Goal: Information Seeking & Learning: Learn about a topic

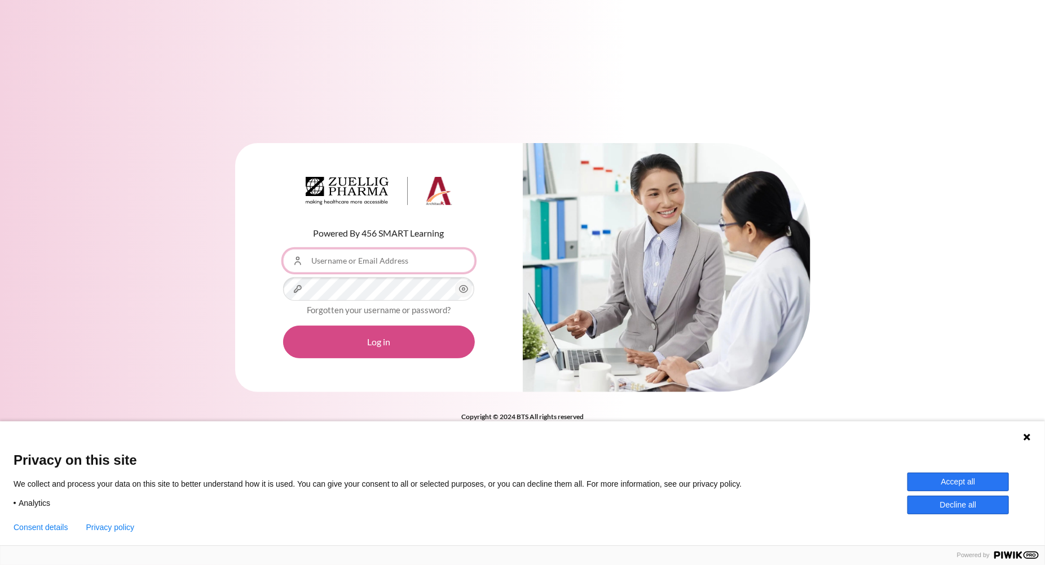
type input "[EMAIL_ADDRESS][DOMAIN_NAME]"
click at [373, 350] on button "Log in" at bounding box center [379, 342] width 192 height 33
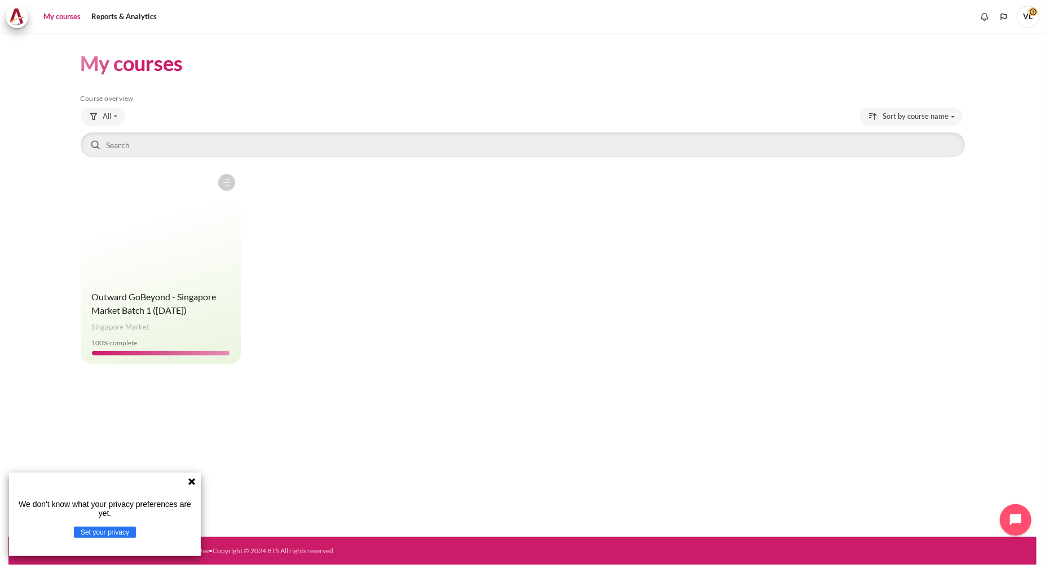
click at [132, 259] on figure "Content" at bounding box center [161, 225] width 161 height 113
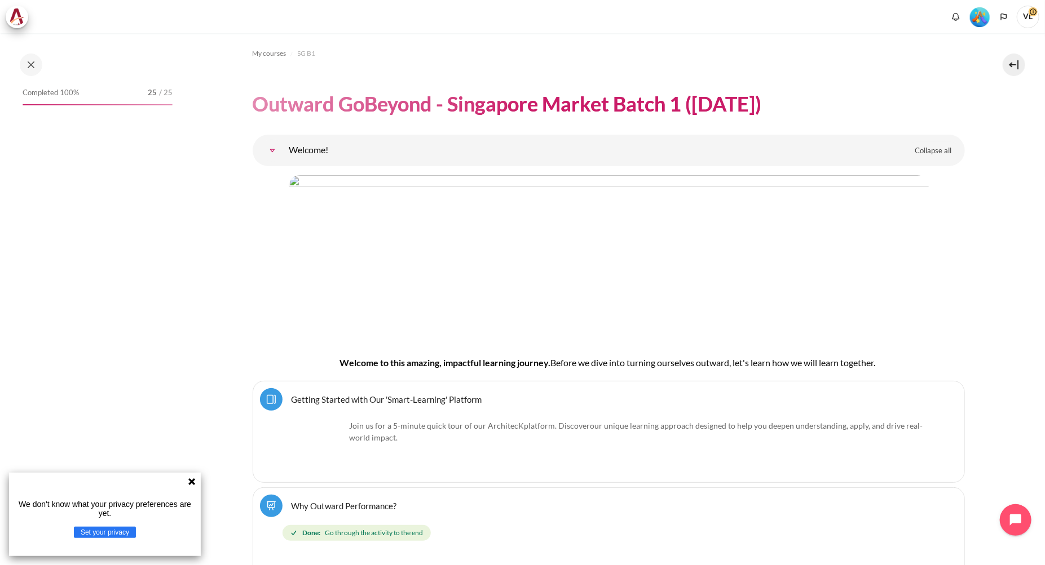
click at [189, 483] on icon at bounding box center [191, 482] width 7 height 7
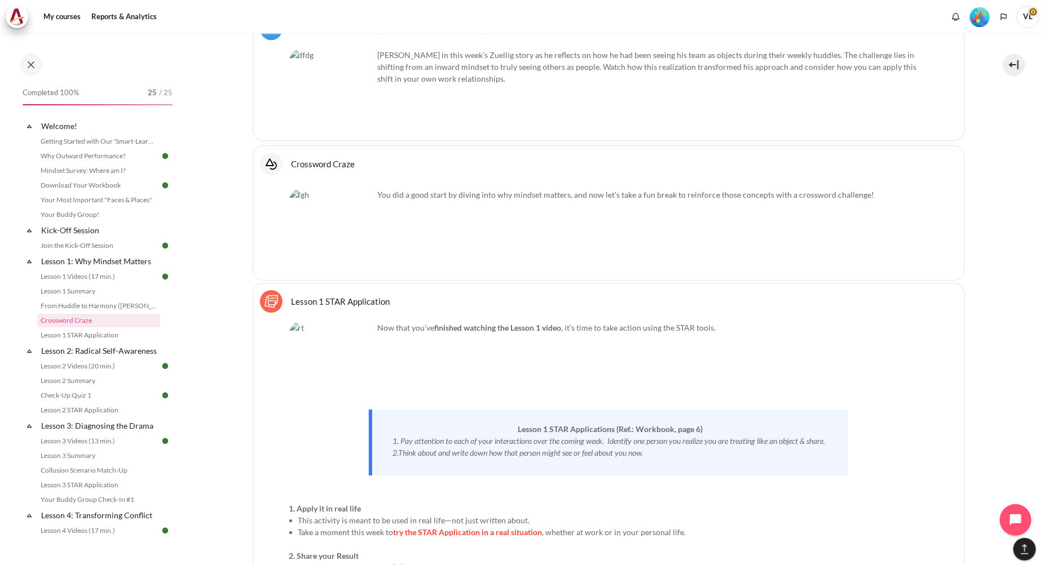
scroll to position [2114, 0]
click at [80, 373] on link "Lesson 2 Videos (20 min.)" at bounding box center [98, 367] width 123 height 14
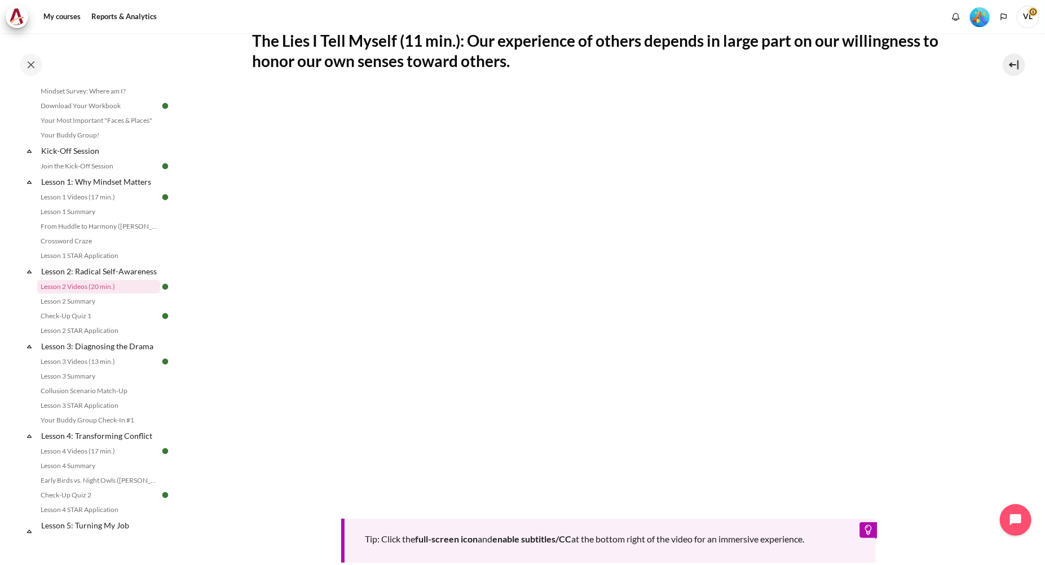
scroll to position [254, 0]
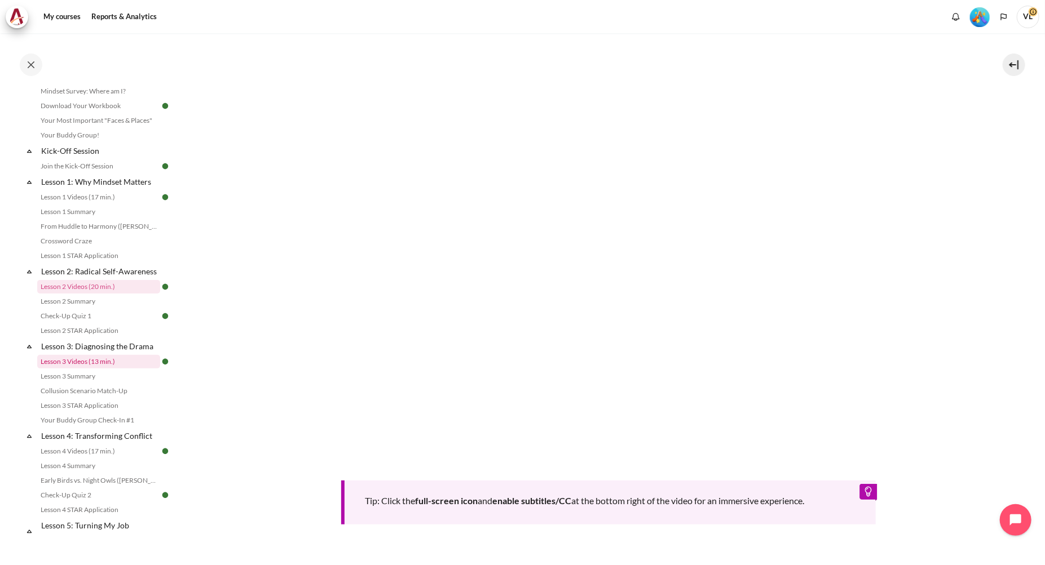
click at [91, 369] on link "Lesson 3 Videos (13 min.)" at bounding box center [98, 362] width 123 height 14
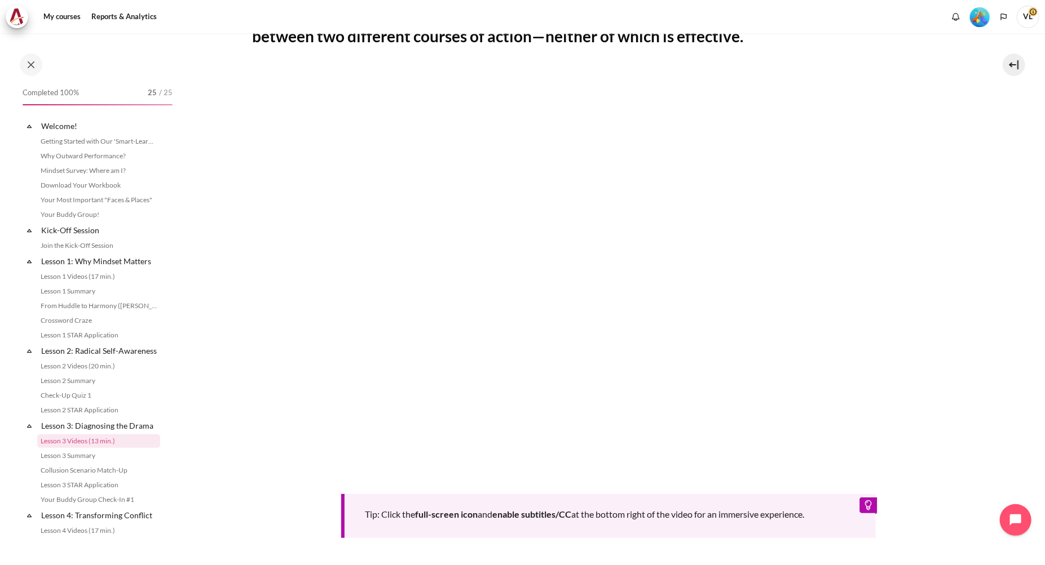
scroll to position [166, 0]
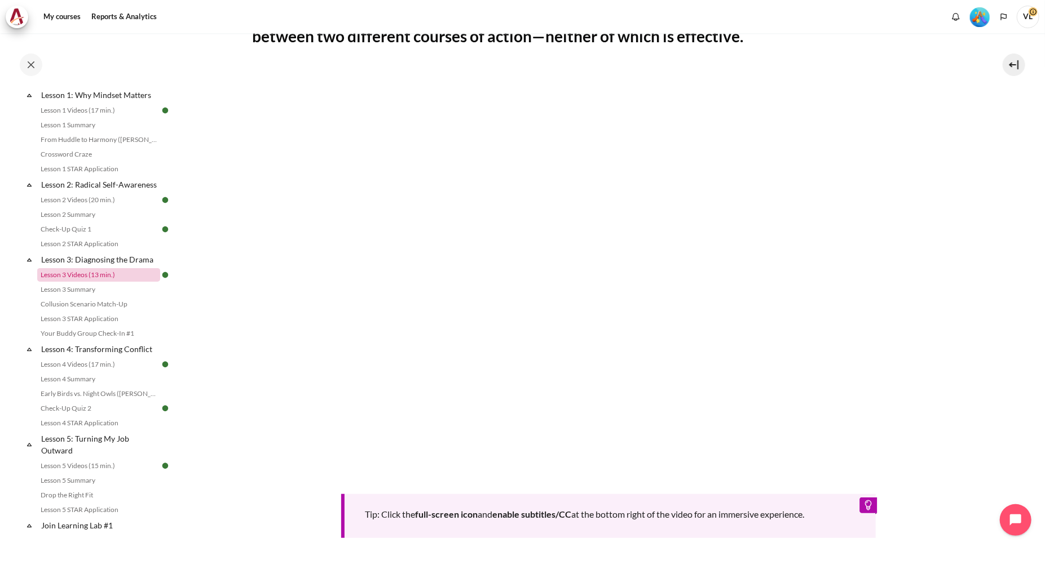
click at [68, 282] on link "Lesson 3 Videos (13 min.)" at bounding box center [98, 275] width 123 height 14
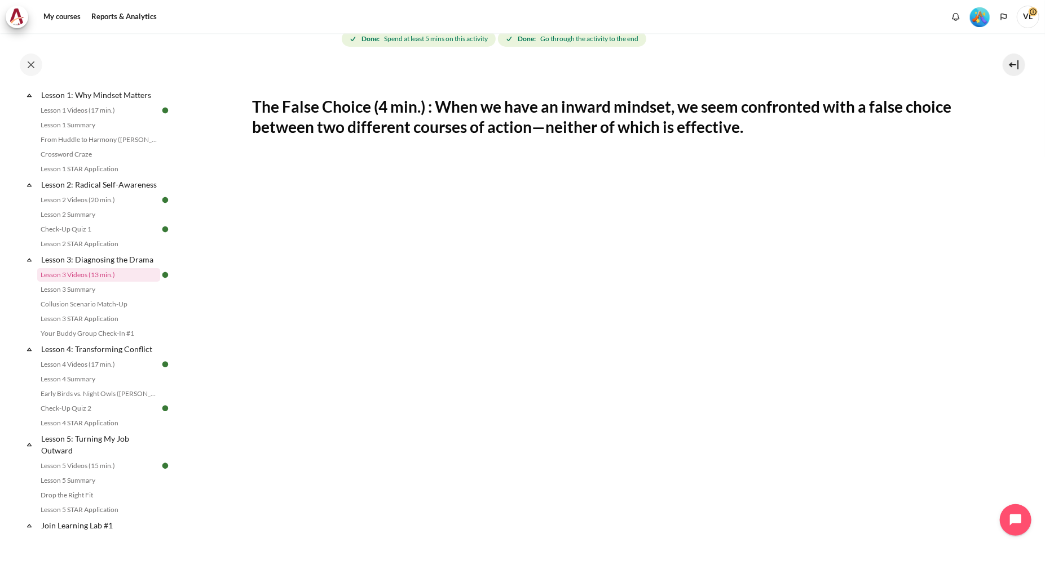
scroll to position [169, 0]
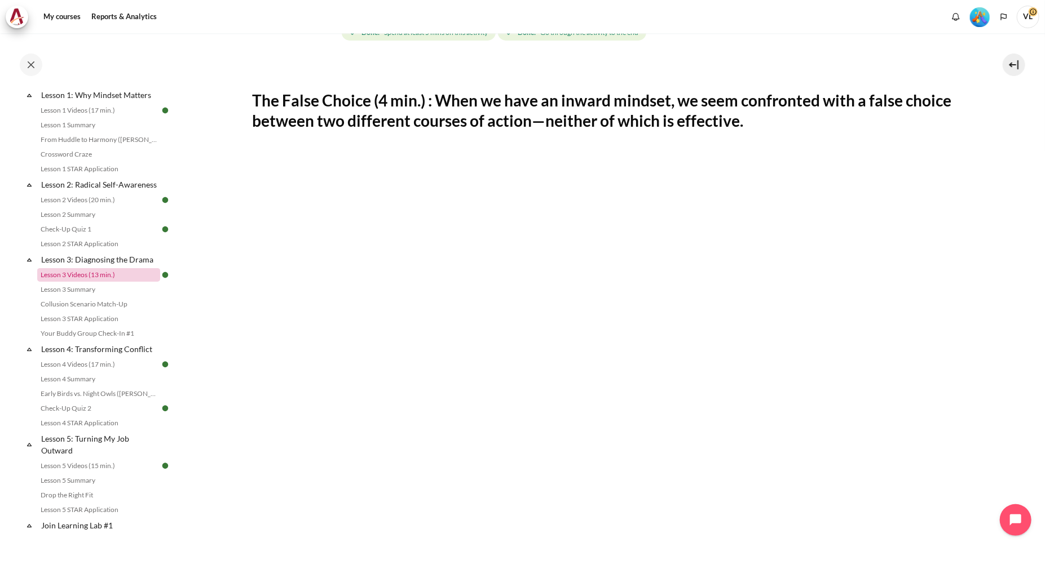
click at [90, 282] on link "Lesson 3 Videos (13 min.)" at bounding box center [98, 275] width 123 height 14
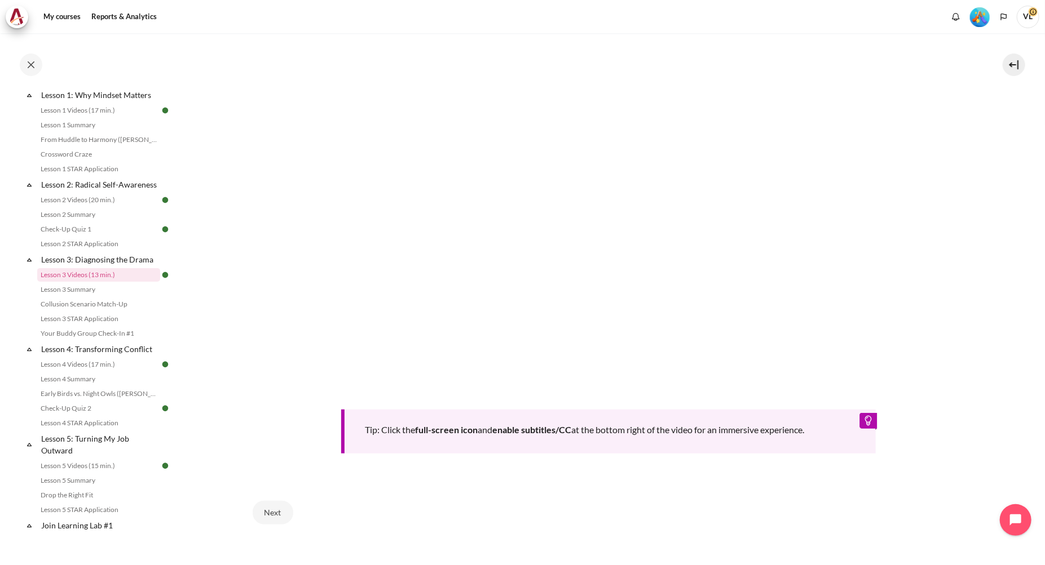
scroll to position [397, 0]
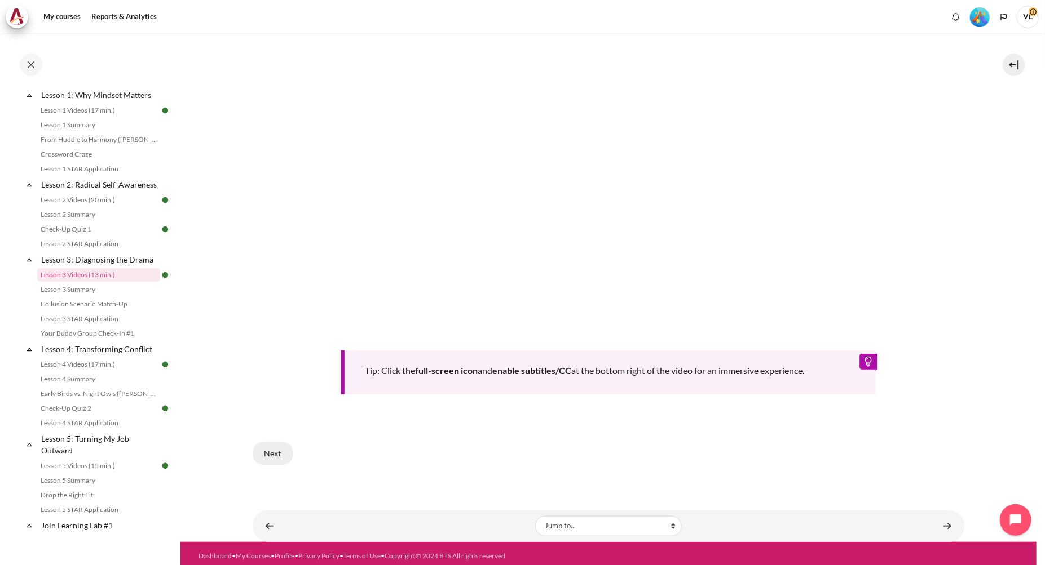
click at [273, 449] on button "Next" at bounding box center [273, 454] width 41 height 24
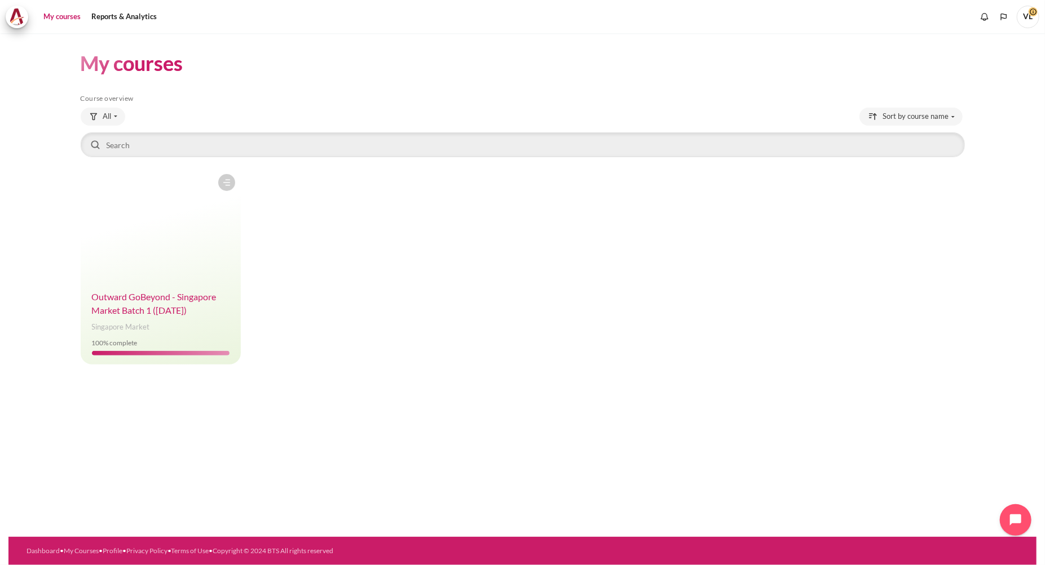
click at [132, 305] on span "Outward GoBeyond - Singapore Market Batch 1 ([DATE])" at bounding box center [154, 303] width 125 height 24
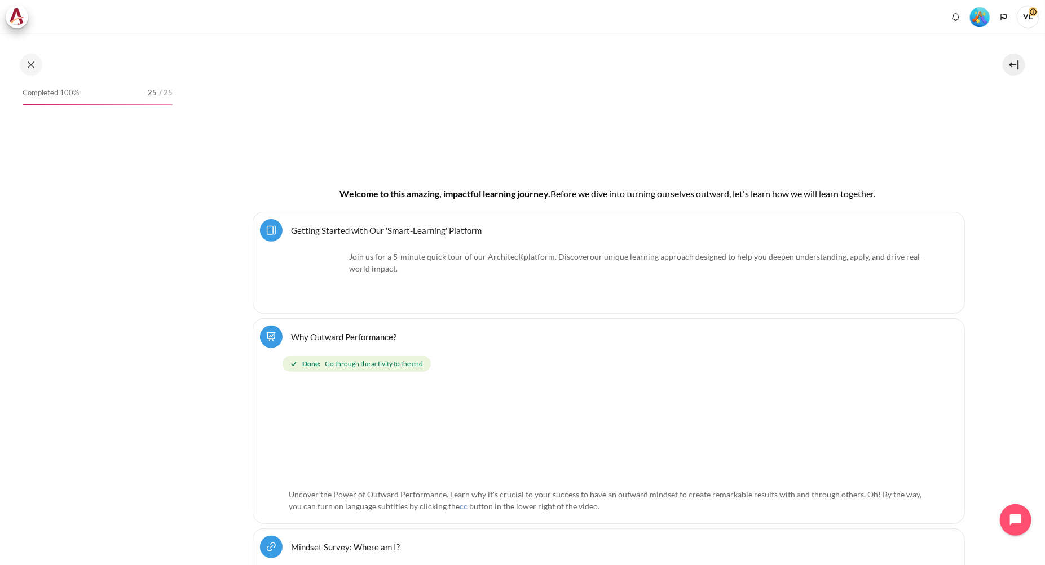
scroll to position [201, 0]
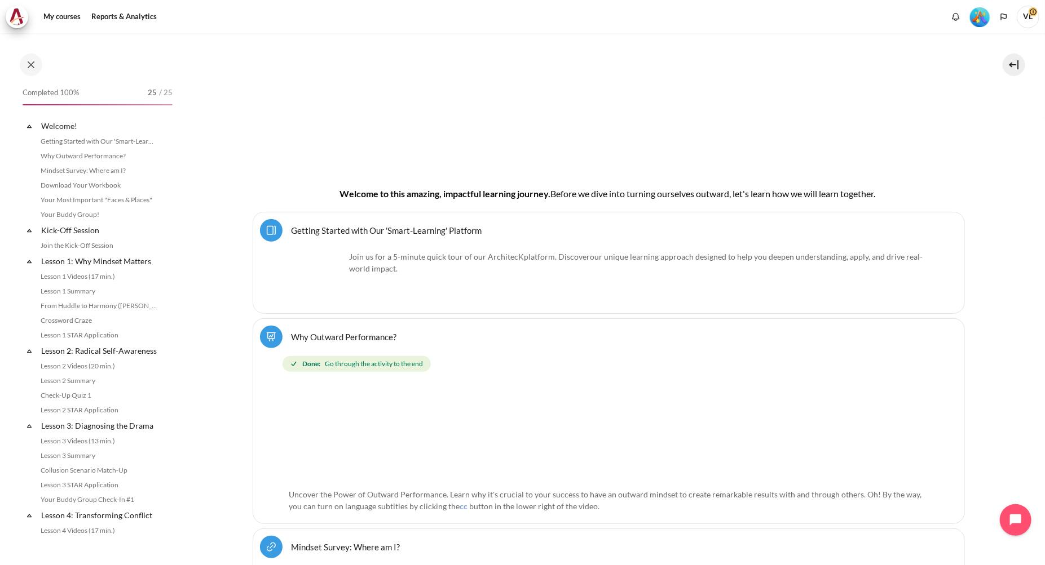
click at [50, 96] on span "Completed 100%" at bounding box center [51, 92] width 56 height 11
click at [87, 373] on link "Lesson 2 Videos (20 min.)" at bounding box center [98, 367] width 123 height 14
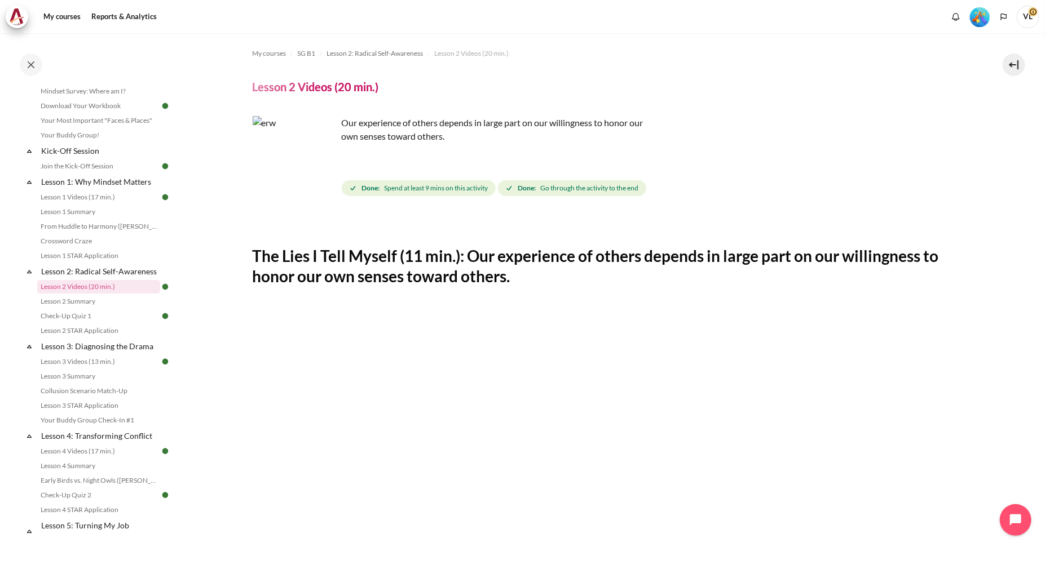
click at [306, 165] on img "Content" at bounding box center [295, 158] width 85 height 85
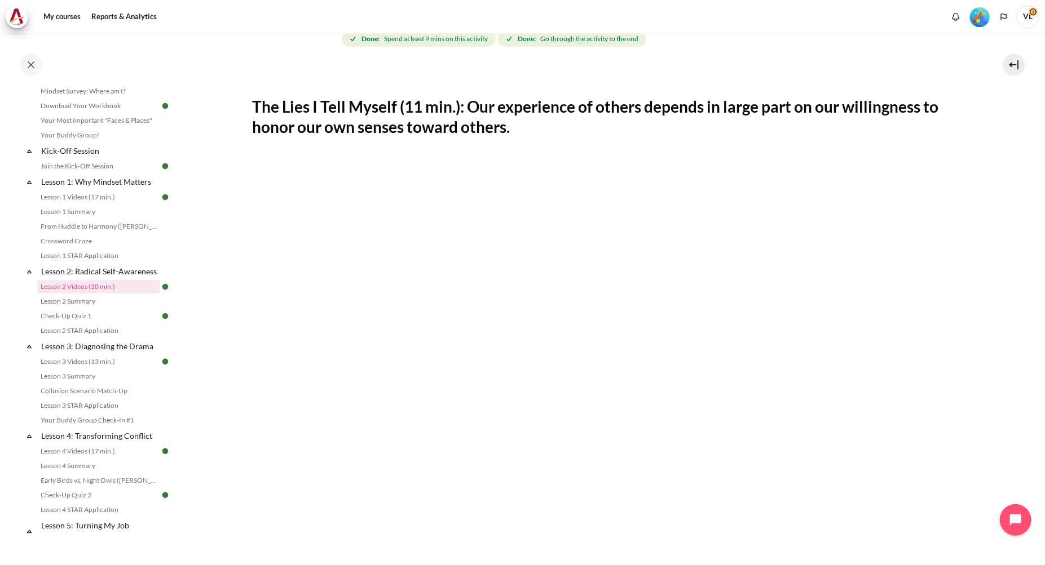
scroll to position [338, 0]
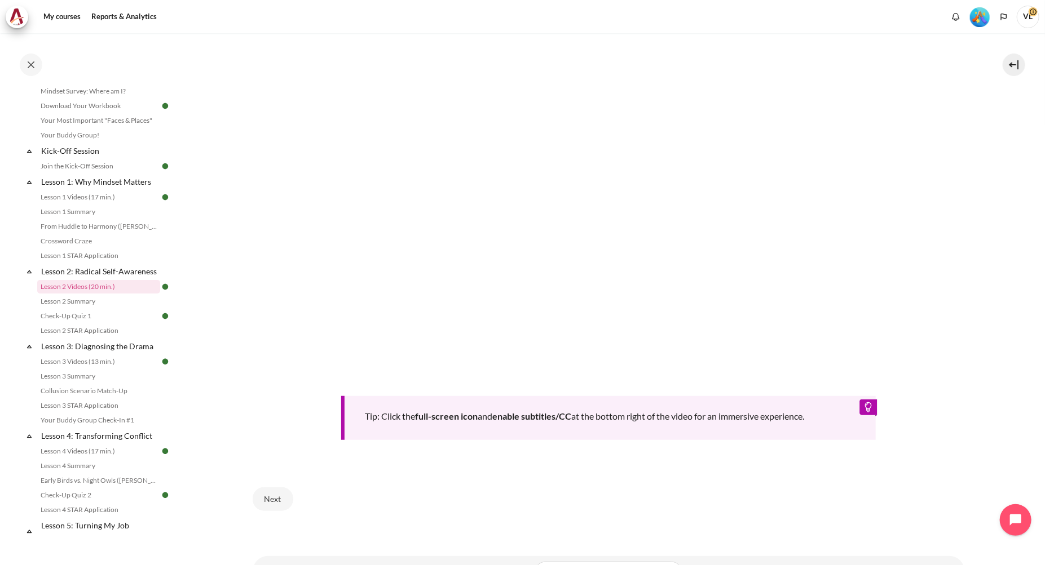
click at [681, 419] on div "Tip: Click the full-screen icon and enable subtitles/CC at the bottom right of …" at bounding box center [608, 418] width 534 height 44
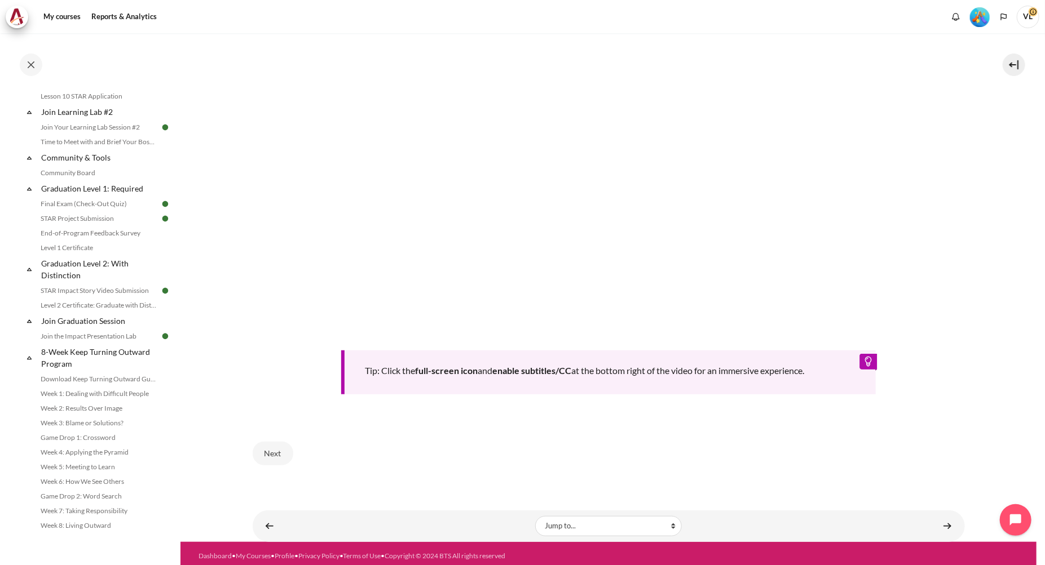
scroll to position [1183, 0]
